Goal: Task Accomplishment & Management: Manage account settings

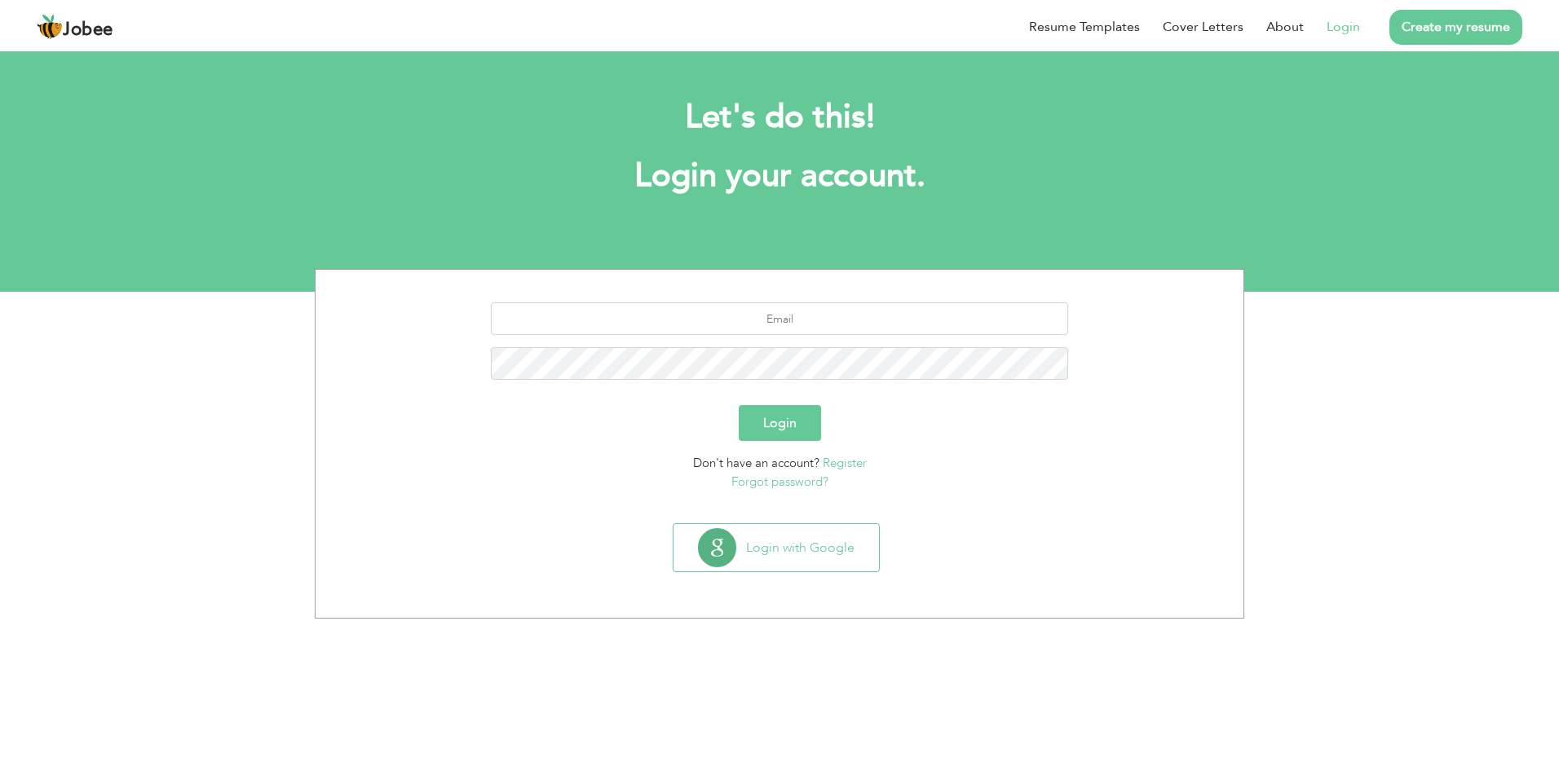
click at [524, 224] on div "Let's do this! Login your account." at bounding box center [779, 155] width 905 height 150
click at [1334, 22] on link "Login" at bounding box center [1343, 26] width 33 height 20
click at [801, 319] on input "text" at bounding box center [780, 319] width 578 height 32
type input "adil_pk@live.com"
click at [739, 406] on button "Login" at bounding box center [780, 423] width 83 height 36
